Goal: Task Accomplishment & Management: Manage account settings

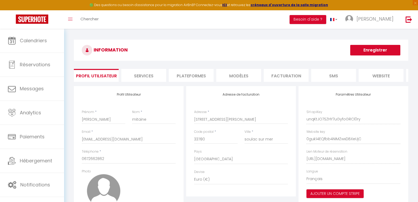
select select "28"
select select "fr"
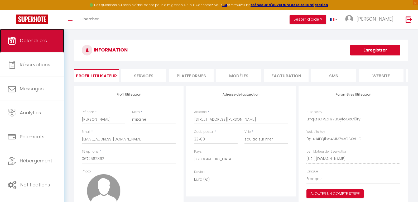
click at [40, 41] on span "Calendriers" at bounding box center [33, 40] width 27 height 7
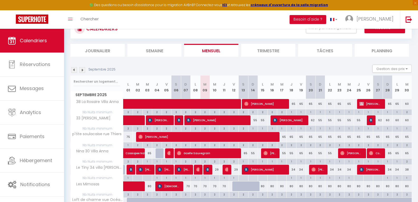
scroll to position [94, 0]
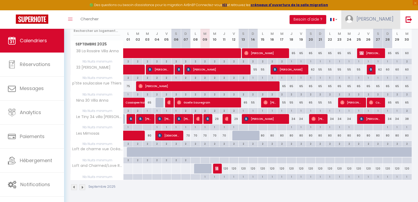
click at [388, 20] on span "[PERSON_NAME]" at bounding box center [375, 19] width 37 height 7
click at [374, 37] on link "Paramètres" at bounding box center [378, 36] width 39 height 9
select select "fr"
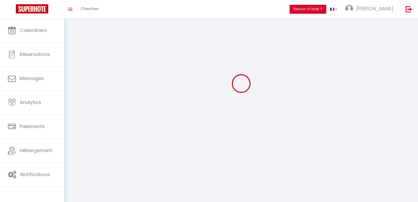
type input "[PERSON_NAME]"
type input "mitaine"
type input "0672662862"
type input "[STREET_ADDRESS][PERSON_NAME]"
type input "33780"
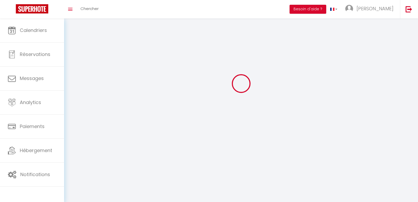
type input "soulac sur mer"
type input "unqKtJO7SZHY7uGyfoGRCl0ry"
type input "0guk14EQfbb4NIMZwxDBXeUjC"
type input "[URL][DOMAIN_NAME]"
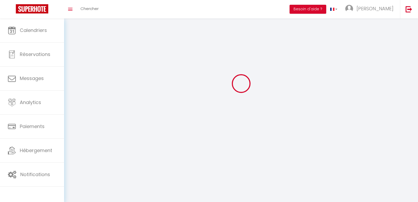
type input "unqKtJO7SZHY7uGyfoGRCl0ry"
type input "0guk14EQfbb4NIMZwxDBXeUjC"
type input "[URL][DOMAIN_NAME]"
select select "28"
select select "fr"
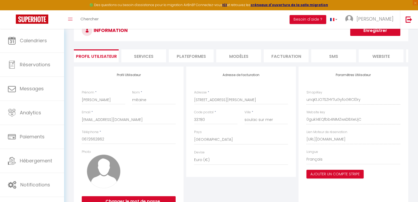
scroll to position [0, 0]
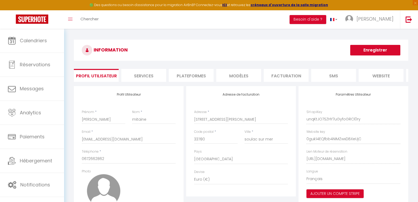
click at [188, 77] on li "Plateformes" at bounding box center [191, 75] width 45 height 13
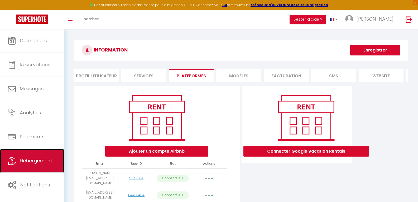
click at [33, 158] on span "Hébergement" at bounding box center [36, 160] width 32 height 7
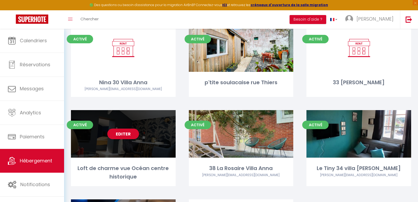
scroll to position [158, 0]
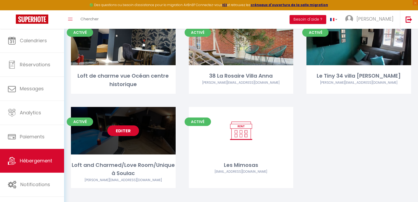
click at [123, 131] on link "Editer" at bounding box center [123, 130] width 32 height 11
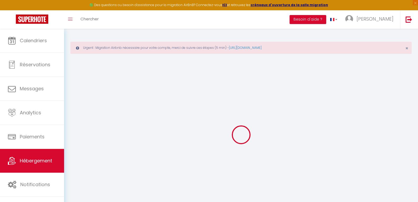
select select "6523-1505850914561462190"
select select "+ 20 %"
select select "+ 22 %"
select select
checkbox input "false"
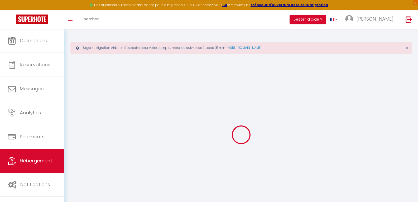
checkbox input "false"
select select "365"
select select "EUR"
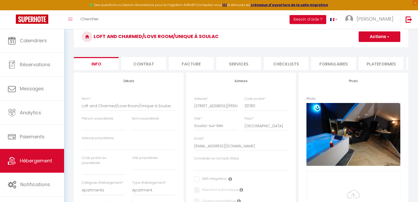
scroll to position [53, 0]
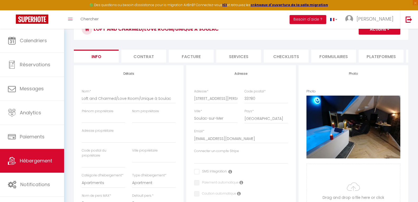
click at [367, 54] on li "Plateformes" at bounding box center [381, 56] width 45 height 13
select select
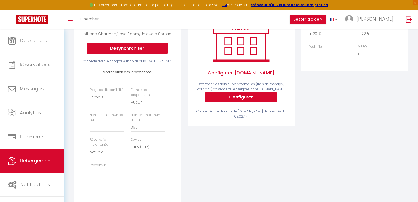
scroll to position [105, 0]
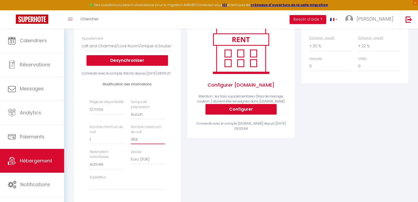
type input "364"
click at [161, 144] on input "364" at bounding box center [148, 138] width 34 height 9
select select
type input "363"
select select
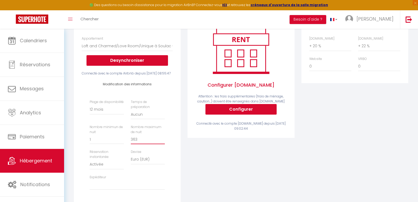
click at [161, 144] on input "363" at bounding box center [148, 138] width 34 height 9
type input "362"
select select
type input "361"
select select
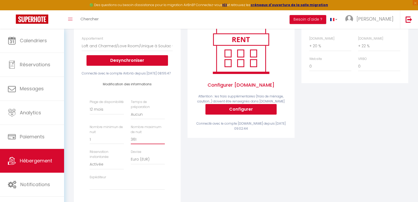
type input "360"
select select
type input "359"
select select
type input "358"
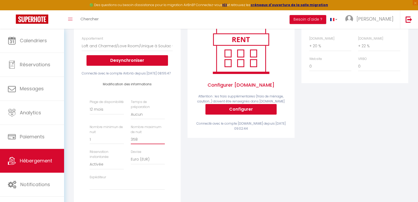
select select
type input "357"
select select
type input "356"
select select
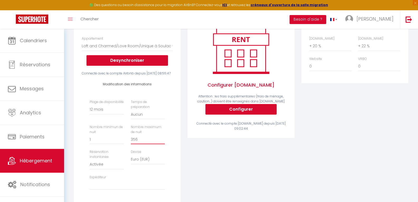
type input "355"
select select
type input "354"
select select
type input "353"
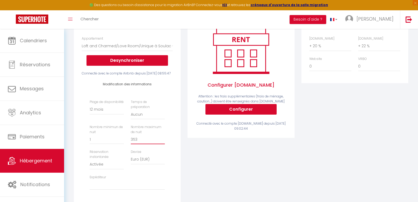
select select
type input "352"
select select
type input "351"
select select
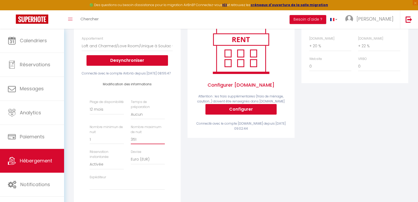
type input "350"
select select
type input "349"
select select
type input "348"
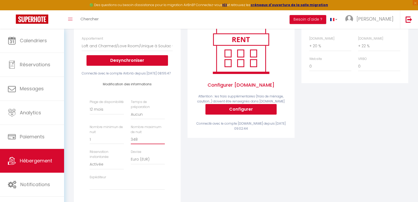
select select
type input "347"
select select
type input "346"
click at [161, 144] on input "346" at bounding box center [148, 138] width 34 height 9
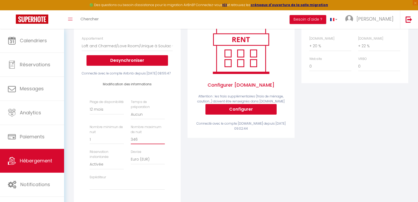
select select
click at [146, 144] on input "346" at bounding box center [148, 138] width 34 height 9
click at [142, 144] on input "346" at bounding box center [148, 138] width 34 height 9
type input "34"
select select
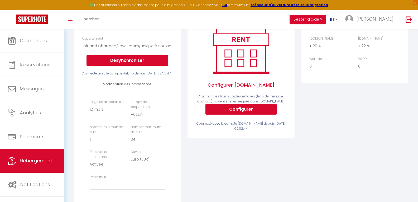
type input "3"
select select
type input "7"
select select
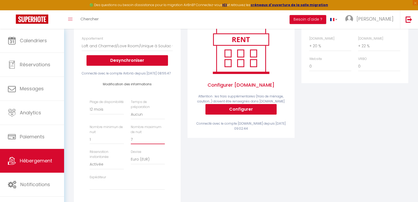
type input "73"
select select
type input "730"
select select
type input "730"
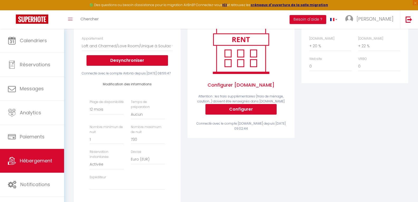
click at [141, 178] on div "Plage de disponibilité Date indisponible par defaut 1 mois 3 mois 6 mois 9 mois…" at bounding box center [127, 146] width 82 height 95
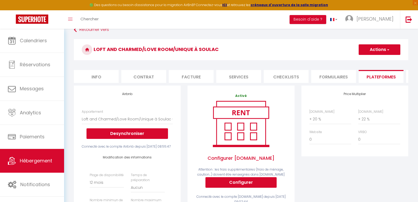
scroll to position [0, 0]
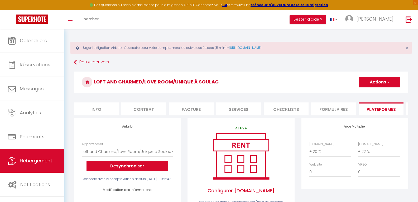
click at [386, 81] on span "button" at bounding box center [387, 81] width 3 height 5
click at [377, 94] on link "Enregistrer" at bounding box center [379, 93] width 42 height 7
select select "365"
select select "EUR"
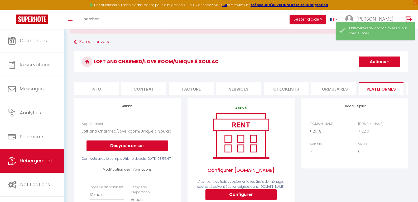
scroll to position [53, 0]
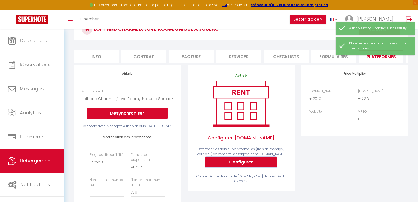
click at [244, 162] on button "Configurer" at bounding box center [240, 162] width 71 height 11
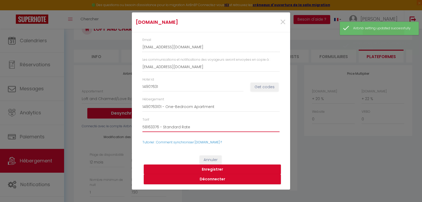
click at [176, 128] on select "58163376 - Standard Rate 58163379 - Non-refundable Rate-One-Bedroom Apartment-1…" at bounding box center [210, 127] width 137 height 10
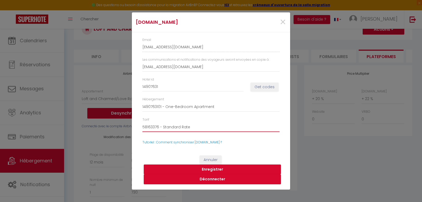
click at [142, 122] on select "58163376 - Standard Rate 58163379 - Non-refundable Rate-One-Bedroom Apartment-1…" at bounding box center [210, 127] width 137 height 10
click at [208, 168] on button "Enregistrer" at bounding box center [212, 169] width 137 height 10
select select
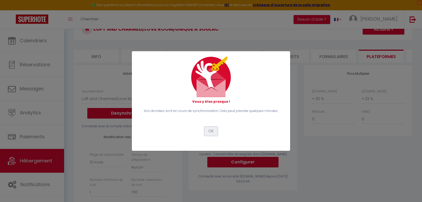
click at [214, 132] on button "OK" at bounding box center [210, 131] width 13 height 9
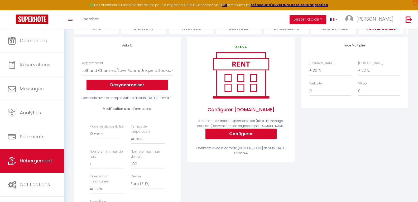
scroll to position [132, 0]
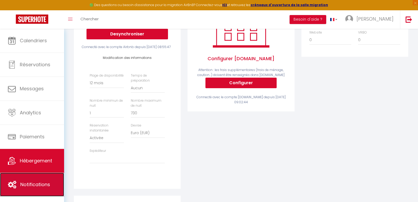
click at [26, 184] on span "Notifications" at bounding box center [35, 184] width 30 height 7
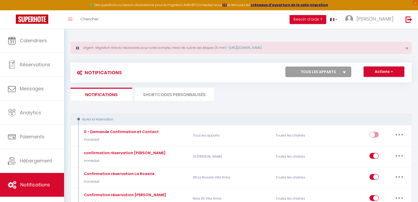
click at [388, 70] on button "Actions" at bounding box center [384, 71] width 41 height 11
click at [346, 72] on select "Tous les apparts [PERSON_NAME] 30 Villa [PERSON_NAME] p'tite soulacaise [STREET…" at bounding box center [318, 71] width 66 height 11
select select "76777"
click at [285, 66] on select "Tous les apparts [PERSON_NAME] 30 Villa [PERSON_NAME] p'tite soulacaise [STREET…" at bounding box center [318, 71] width 66 height 11
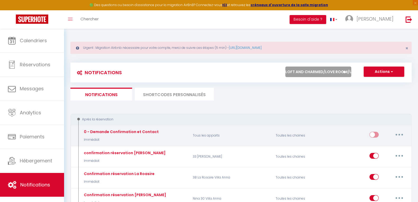
checkbox input "false"
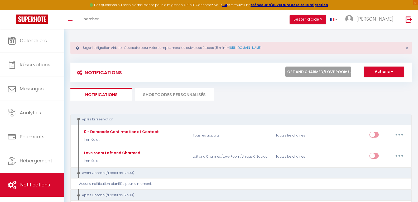
click at [356, 73] on div "Tous les apparts [PERSON_NAME] 30 Villa [PERSON_NAME] p'tite soulacaise [STREET…" at bounding box center [321, 71] width 78 height 11
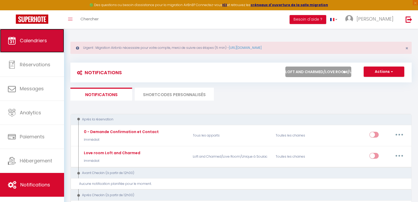
click at [16, 42] on link "Calendriers" at bounding box center [32, 41] width 64 height 24
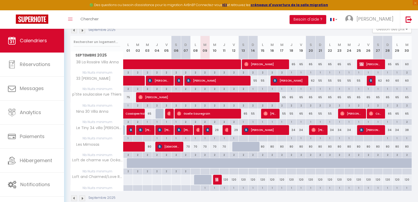
scroll to position [94, 0]
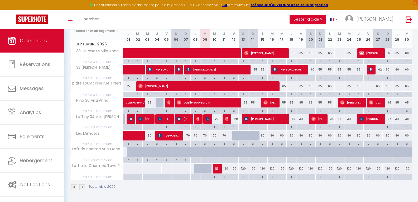
drag, startPoint x: 199, startPoint y: 169, endPoint x: 204, endPoint y: 169, distance: 5.5
click at [204, 169] on tr "Loft and Charmed/Love Room/Unique à Soulac 120 120 [PERSON_NAME]" at bounding box center [241, 168] width 341 height 10
click at [197, 168] on div at bounding box center [198, 171] width 9 height 10
type input "Lun 08 Septembre 2025"
type input "[DATE]"
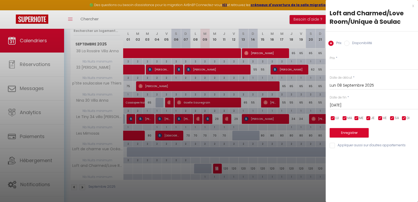
click at [346, 44] on input "Disponibilité" at bounding box center [346, 43] width 5 height 5
radio input "true"
radio input "false"
click at [351, 106] on input "[DATE]" at bounding box center [374, 105] width 88 height 7
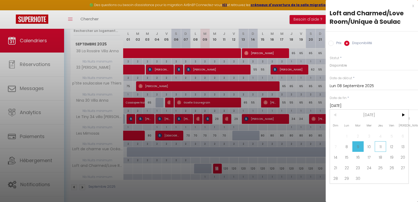
click at [379, 147] on span "11" at bounding box center [380, 146] width 11 height 11
type input "Jeu 11 Septembre 2025"
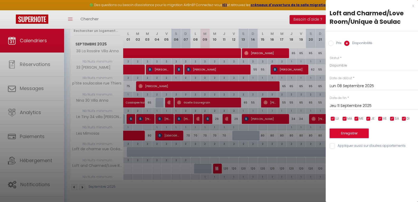
click at [355, 132] on button "Enregistrer" at bounding box center [349, 132] width 39 height 9
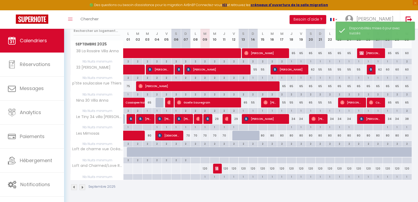
click at [207, 22] on div "Toggle menubar Chercher BUTTON Besoin d'aide ? [PERSON_NAME] Équipe" at bounding box center [226, 19] width 376 height 18
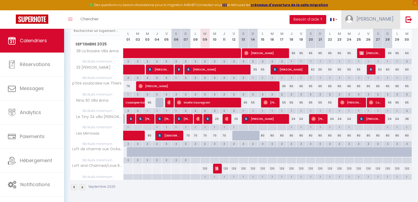
click at [391, 17] on span "[PERSON_NAME]" at bounding box center [375, 19] width 37 height 7
click at [377, 36] on link "Paramètres" at bounding box center [378, 36] width 39 height 9
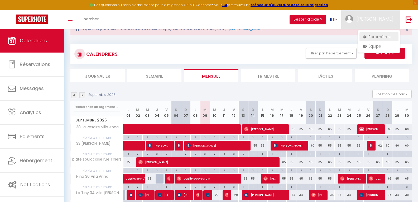
select select "28"
select select "fr"
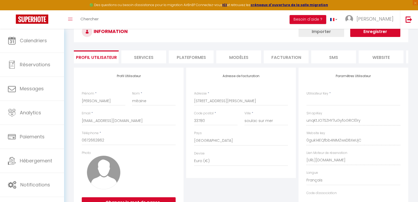
scroll to position [50, 0]
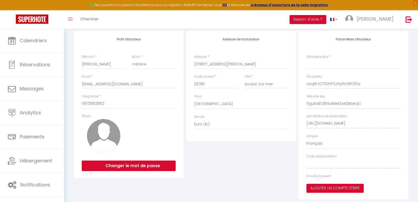
type input "unqKtJO7SZHY7uGyfoGRCl0ry"
type input "0guk14EQfbb4NIMZwxDBXeUjC"
type input "[URL][DOMAIN_NAME]"
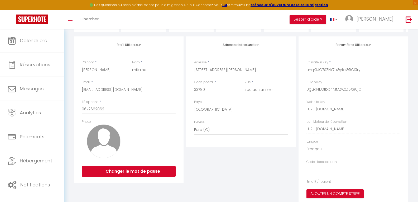
select select "fr"
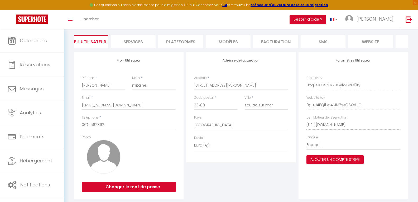
scroll to position [0, 0]
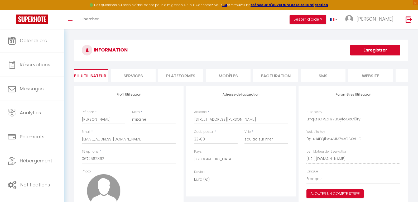
click at [140, 78] on li "Services" at bounding box center [133, 75] width 45 height 13
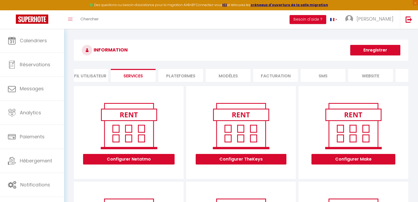
click at [179, 74] on li "Plateformes" at bounding box center [180, 75] width 45 height 13
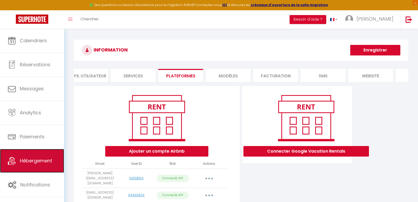
click at [29, 159] on span "Hébergement" at bounding box center [36, 160] width 32 height 7
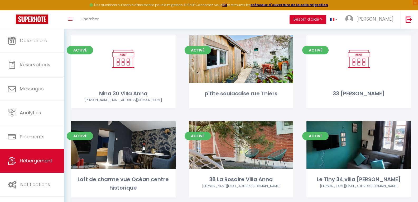
scroll to position [132, 0]
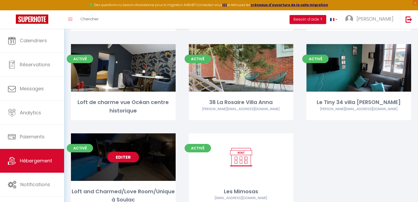
click at [128, 158] on link "Editer" at bounding box center [123, 157] width 32 height 11
select select "3"
select select "2"
select select "1"
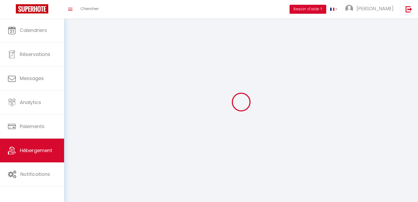
select select
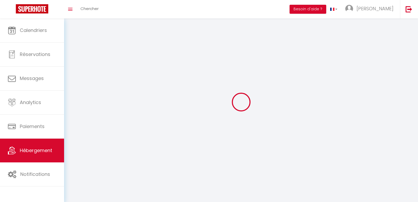
select select
checkbox input "false"
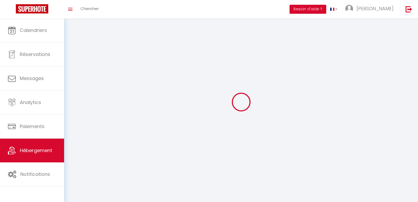
select select
select select "1"
select select "28"
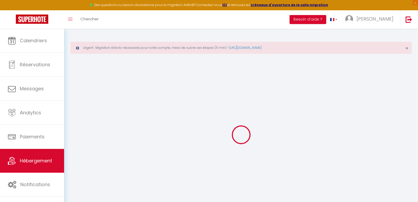
select select
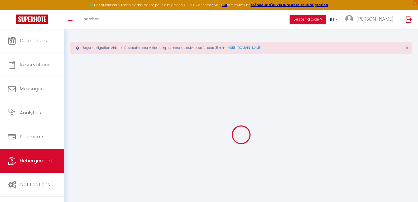
select select
checkbox input "false"
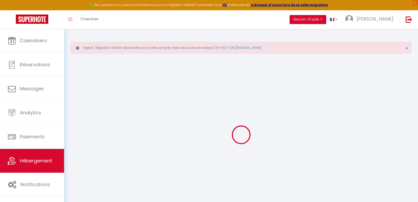
select select
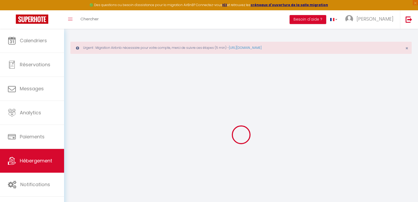
select select
checkbox input "false"
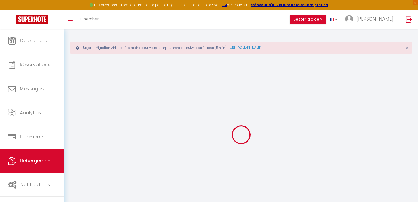
checkbox input "false"
select select
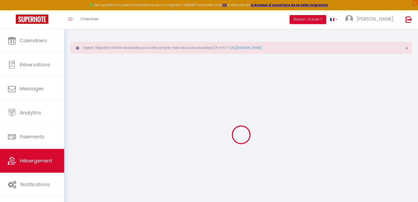
select select
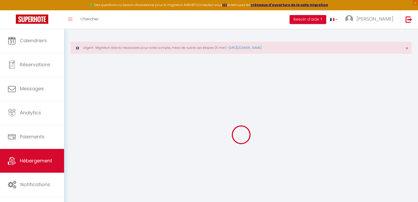
checkbox input "false"
select select
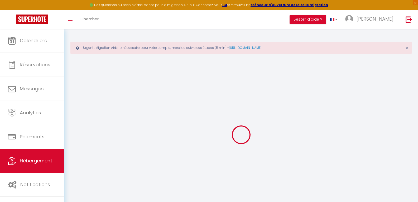
select select
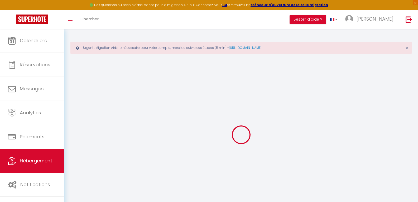
select select
checkbox input "false"
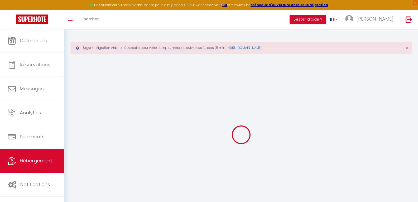
checkbox input "false"
select select
type input "Loft and Charmed/Love Room/Unique à Soulac"
select select "2"
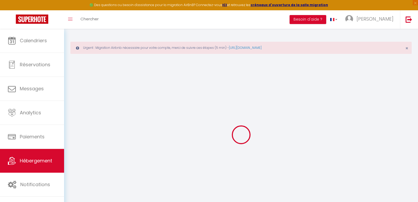
type input "120"
select select
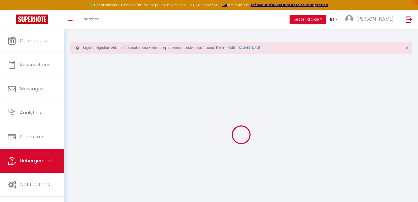
select select
type input "[STREET_ADDRESS][PERSON_NAME]"
type input "33780"
type input "Soulac-sur-Mer"
type input "[EMAIL_ADDRESS][DOMAIN_NAME]"
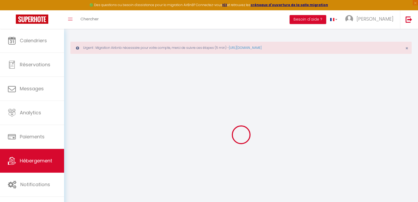
select select
checkbox input "false"
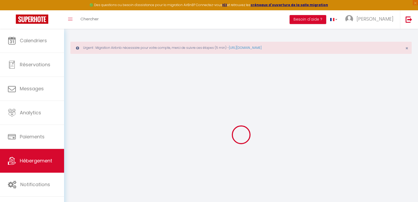
type input "0"
select select
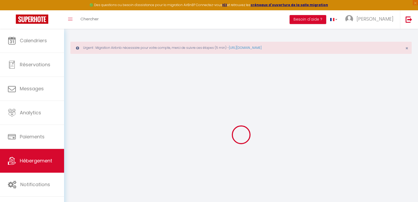
select select
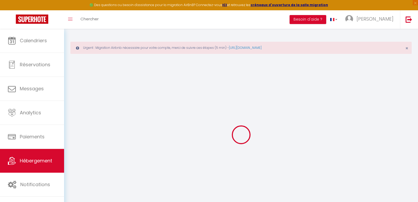
checkbox input "false"
select select "+ 20 %"
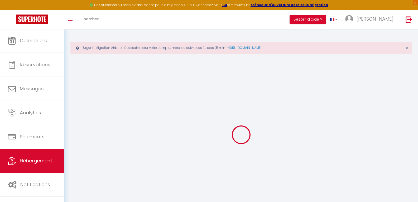
select select "+ 22 %"
select select
checkbox input "false"
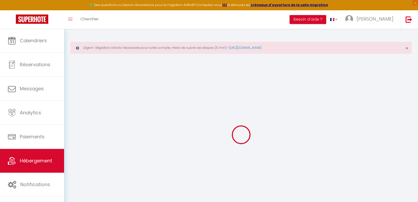
checkbox input "false"
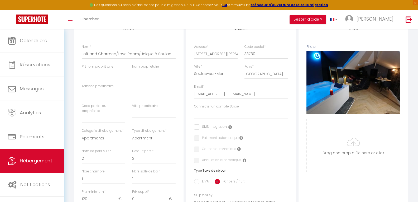
scroll to position [53, 0]
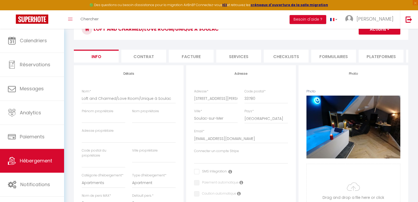
click at [375, 57] on li "Plateformes" at bounding box center [381, 56] width 45 height 13
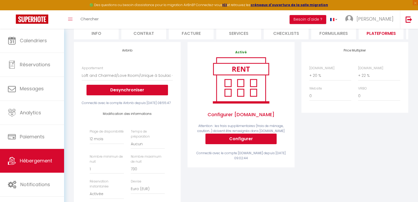
scroll to position [79, 0]
